Goal: Check status: Check status

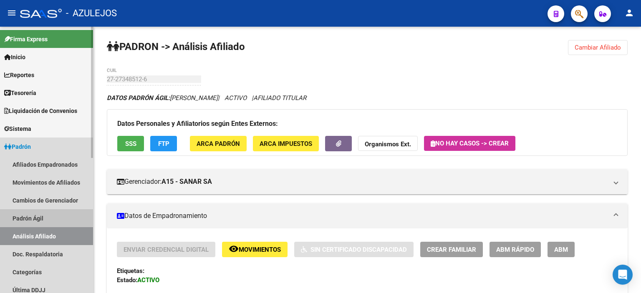
click at [28, 217] on link "Padrón Ágil" at bounding box center [46, 218] width 93 height 18
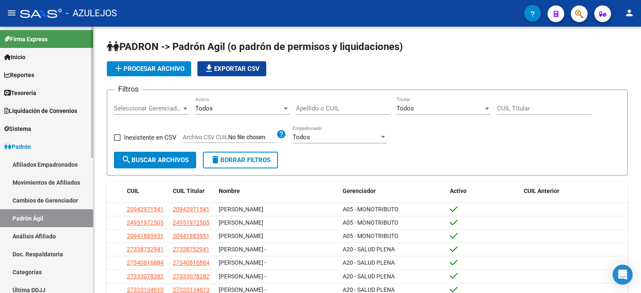
click at [33, 236] on link "Análisis Afiliado" at bounding box center [46, 236] width 93 height 18
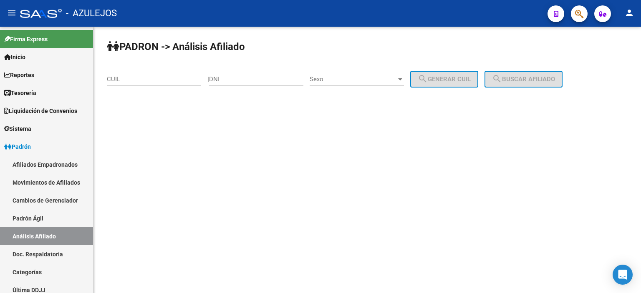
click at [277, 80] on input "DNI" at bounding box center [256, 80] width 94 height 8
type input "35800351"
click at [363, 74] on div "Sexo Sexo" at bounding box center [357, 77] width 94 height 18
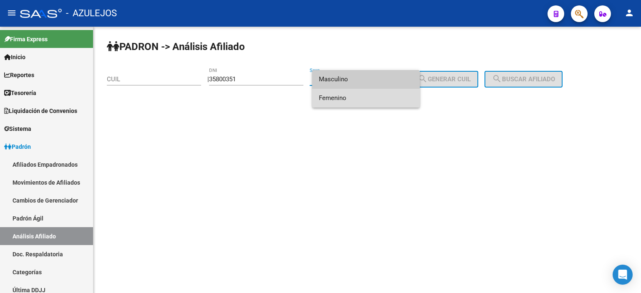
click at [345, 101] on span "Femenino" at bounding box center [366, 98] width 94 height 19
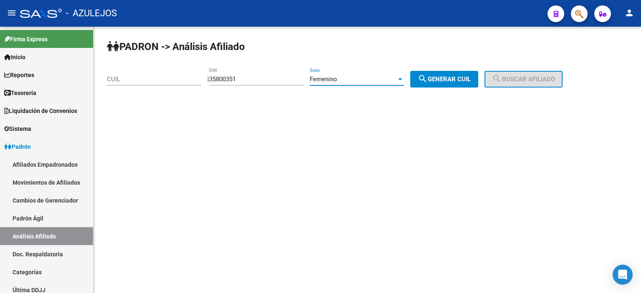
click at [428, 81] on mat-icon "search" at bounding box center [423, 79] width 10 height 10
type input "27-35800351-1"
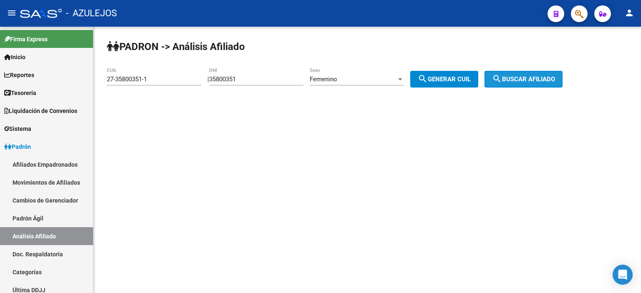
click at [536, 80] on span "search Buscar afiliado" at bounding box center [523, 80] width 63 height 8
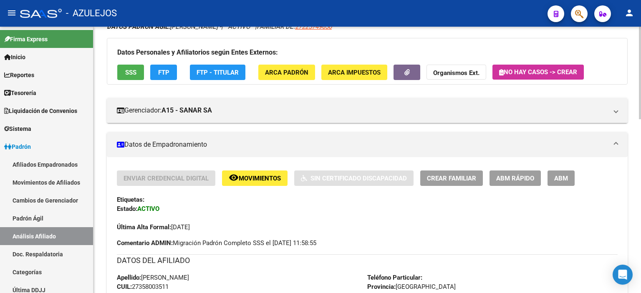
scroll to position [83, 0]
